Goal: Use online tool/utility: Utilize a website feature to perform a specific function

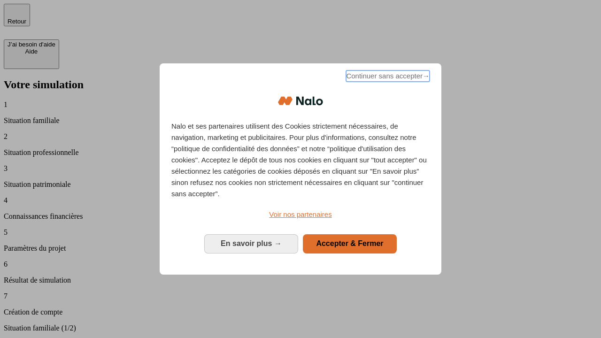
click at [387, 78] on span "Continuer sans accepter →" at bounding box center [388, 75] width 84 height 11
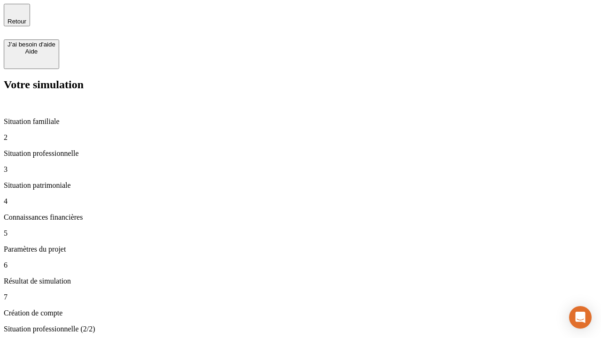
type input "30 000"
type input "1 000"
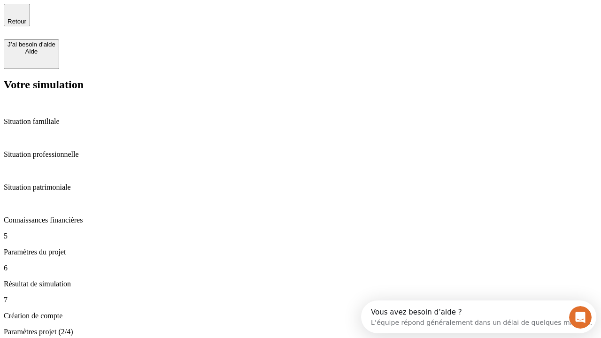
type input "65"
type input "5 000"
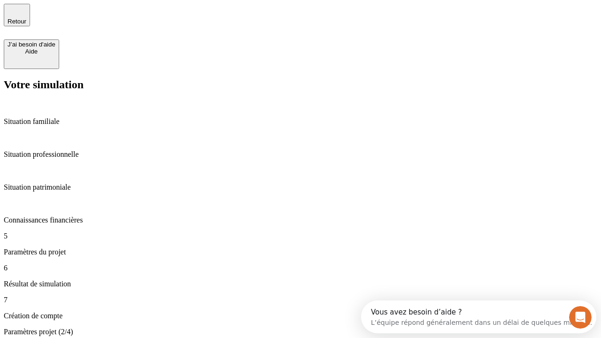
type input "640"
